Goal: Find contact information: Find contact information

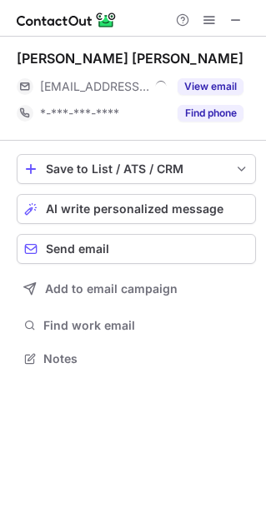
scroll to position [347, 266]
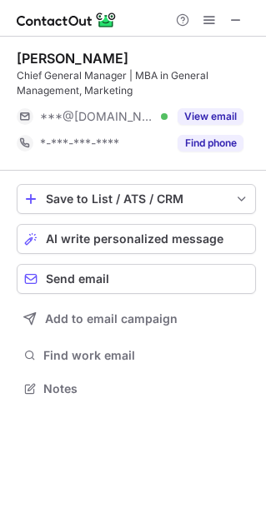
scroll to position [377, 266]
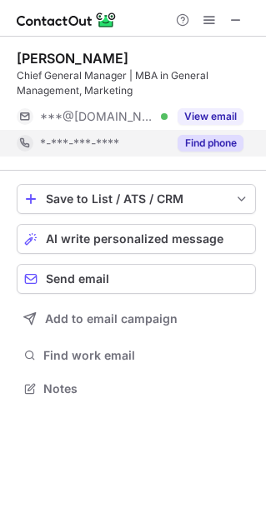
click at [224, 138] on button "Find phone" at bounding box center [210, 143] width 66 height 17
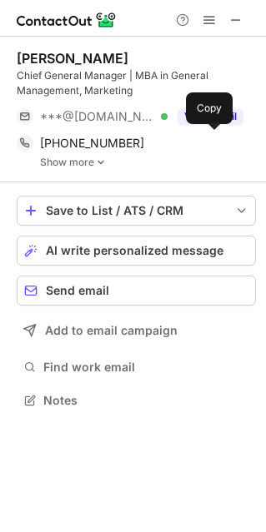
scroll to position [387, 266]
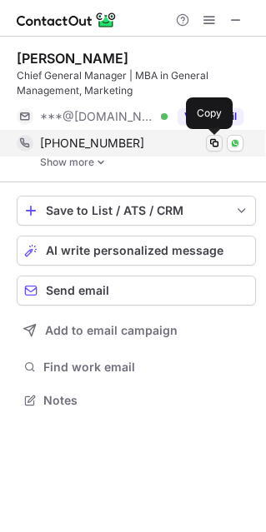
click at [215, 139] on span at bounding box center [213, 143] width 13 height 13
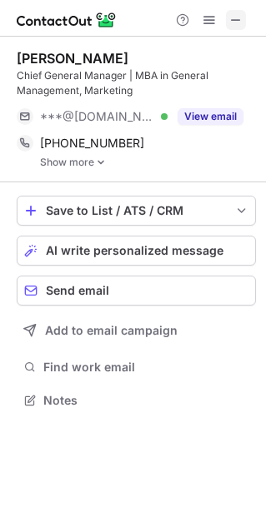
click at [237, 17] on span at bounding box center [235, 19] width 13 height 13
